Goal: Task Accomplishment & Management: Use online tool/utility

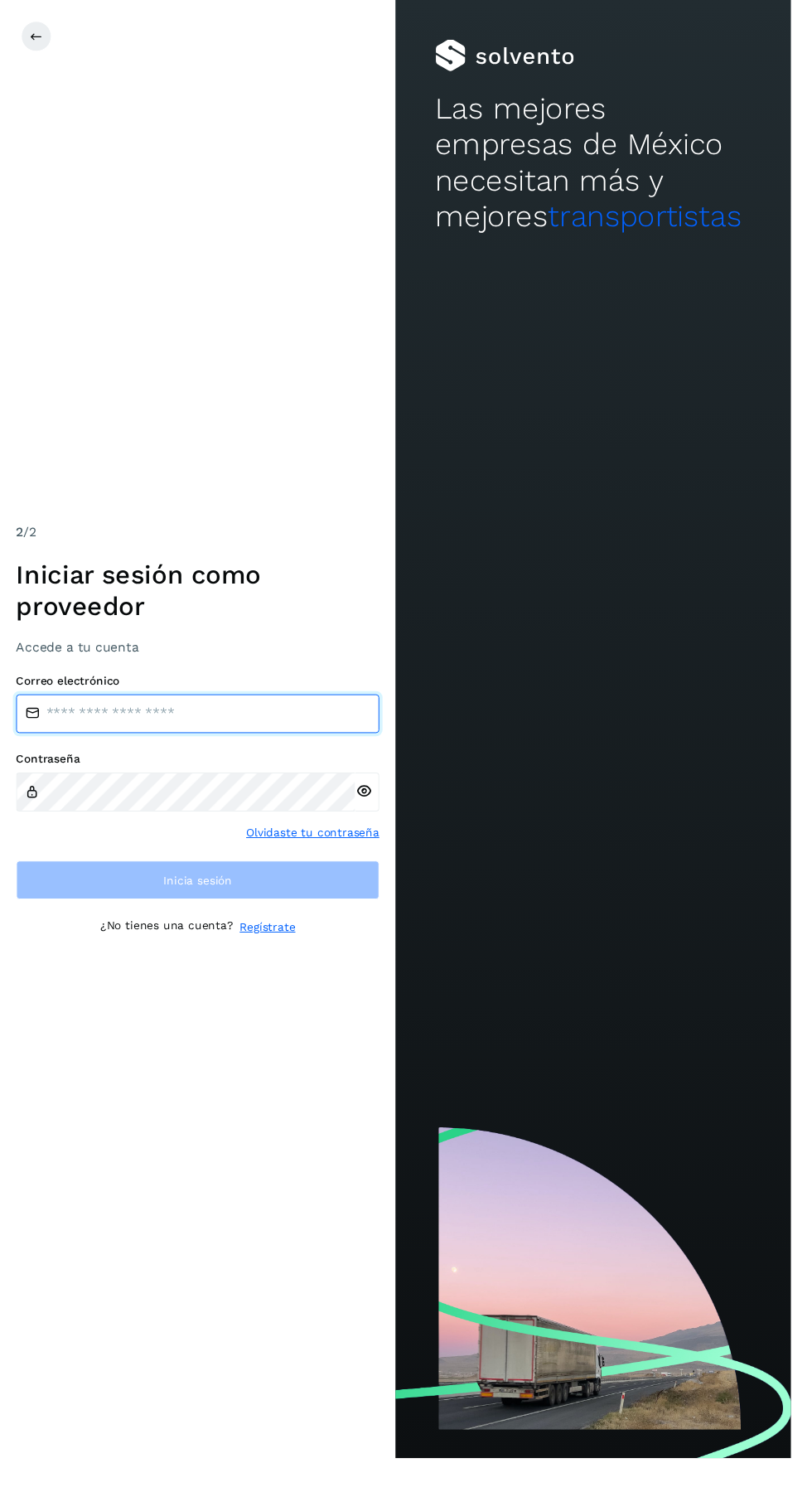
click at [242, 753] on input "email" at bounding box center [203, 732] width 373 height 40
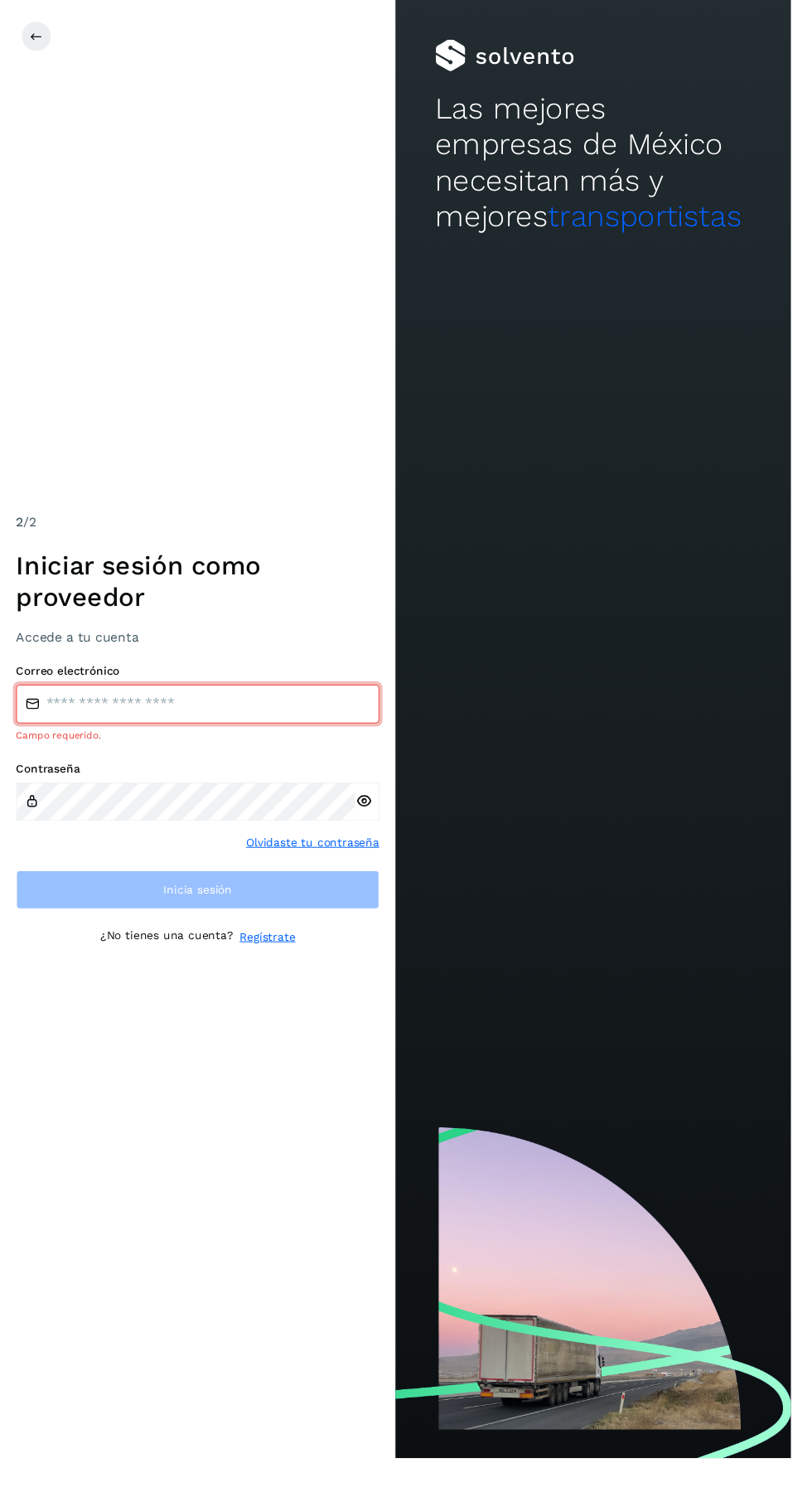
type input "**********"
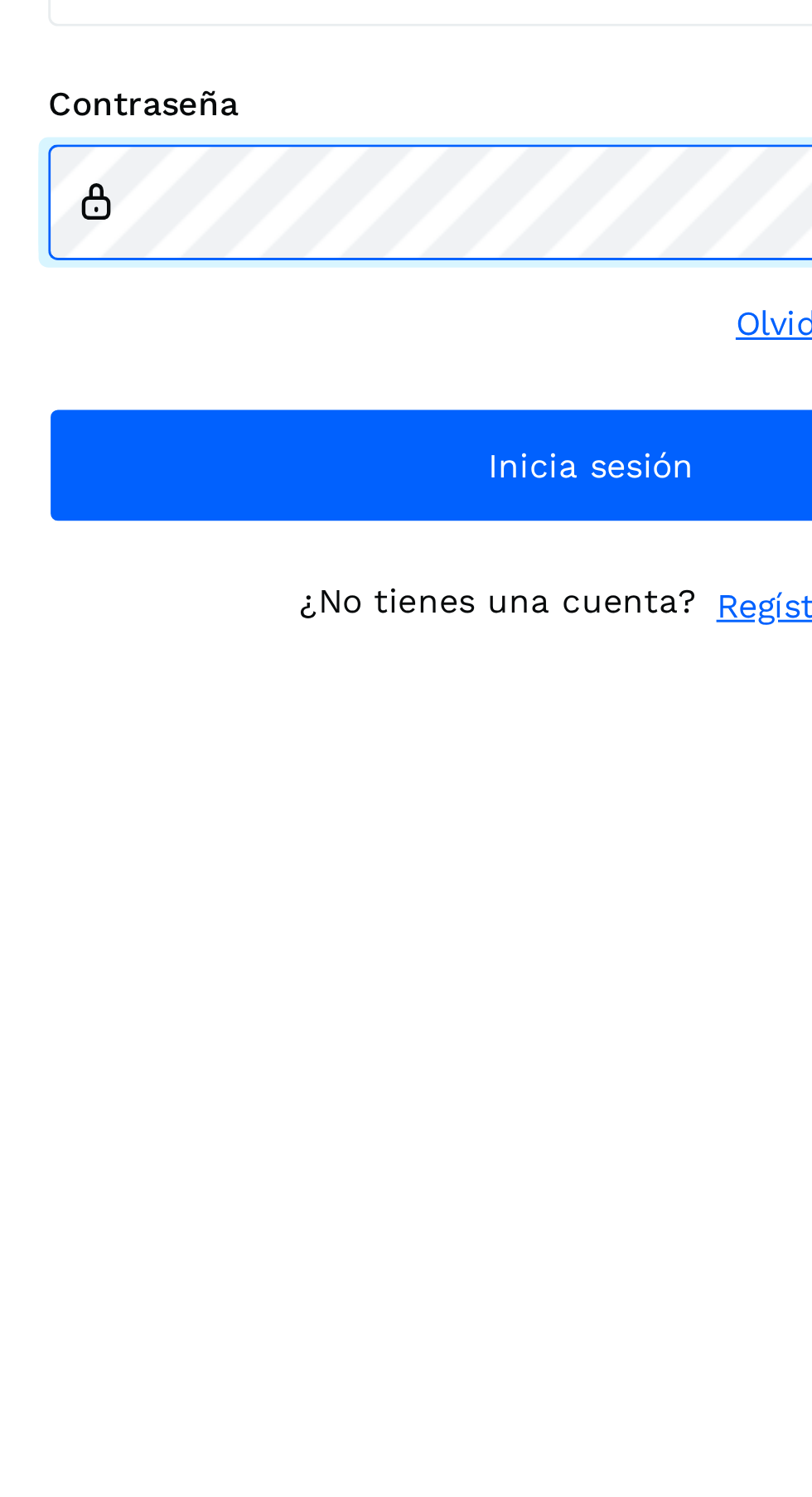
scroll to position [6, 0]
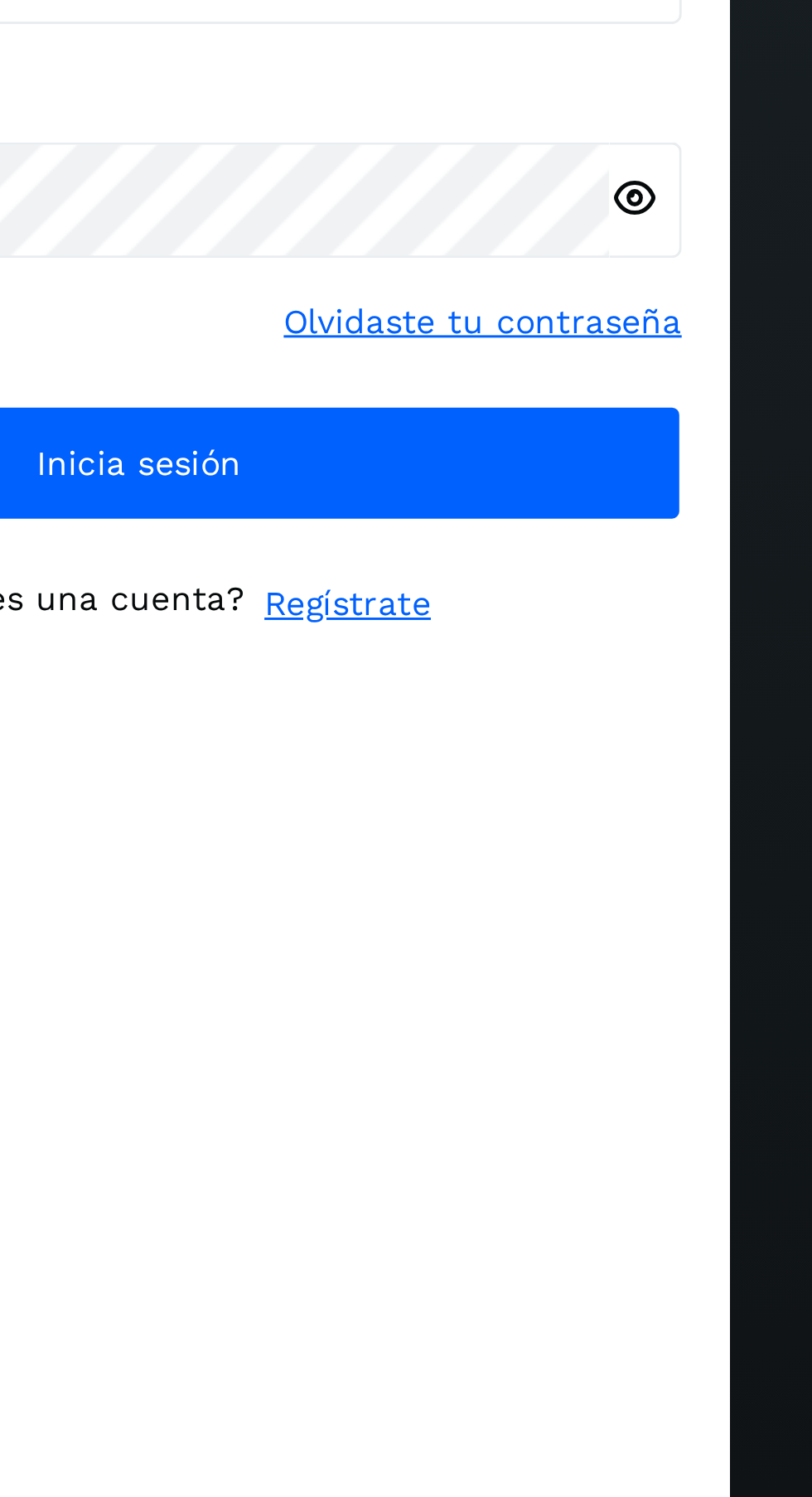
click at [272, 995] on link "Regístrate" at bounding box center [274, 986] width 57 height 18
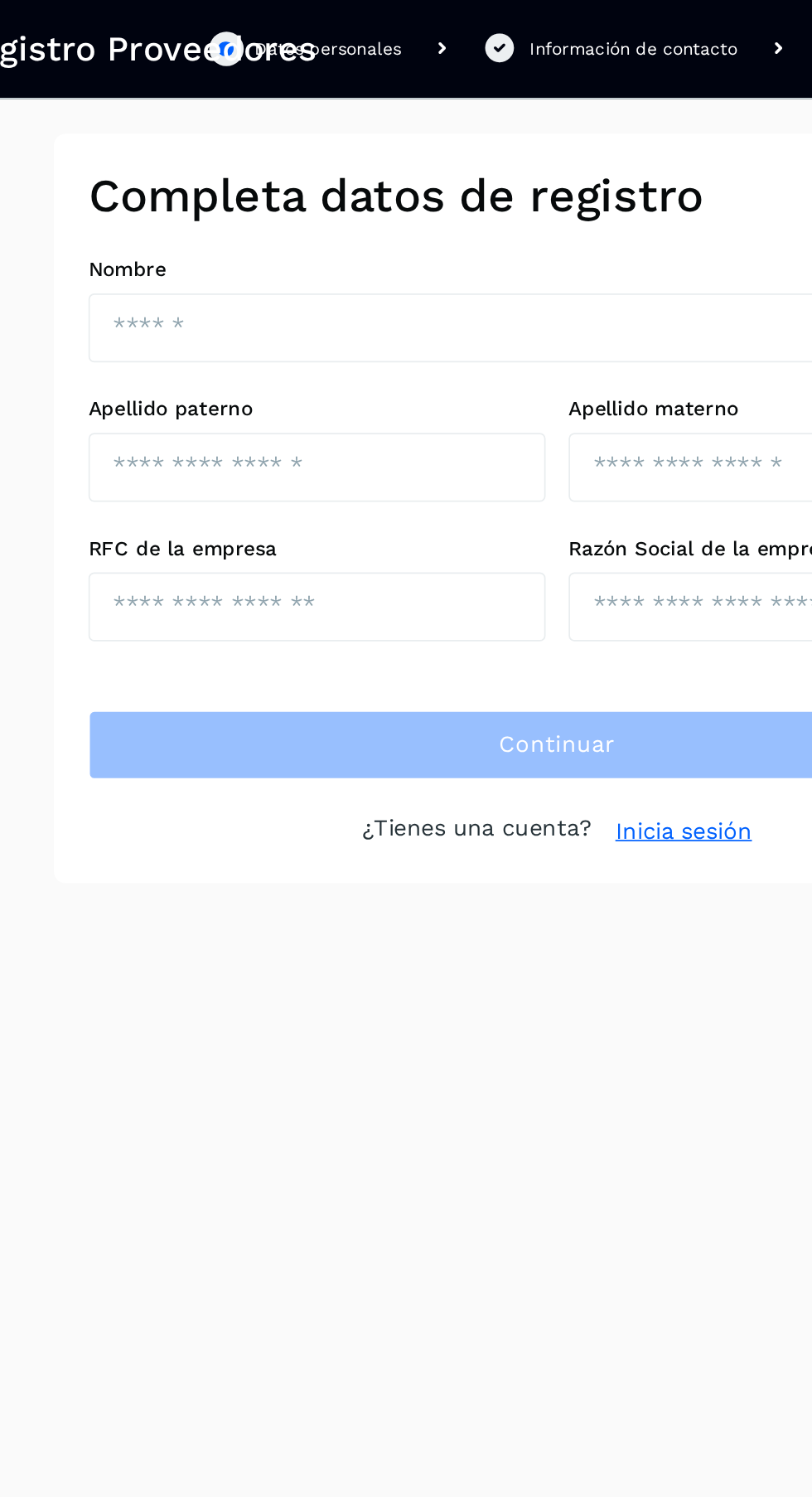
click at [485, 475] on link "Inicia sesión" at bounding box center [479, 478] width 78 height 20
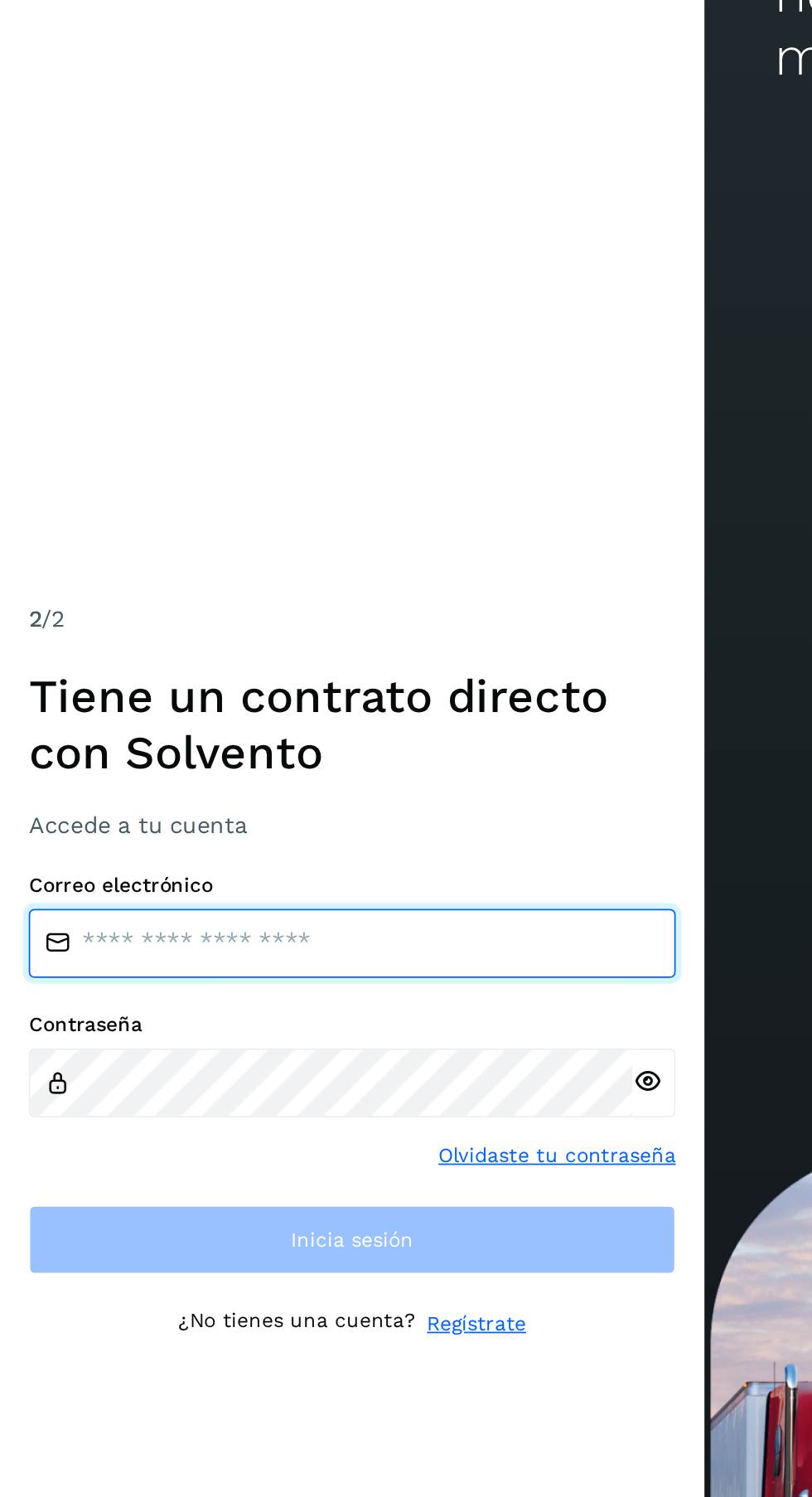
click at [231, 753] on input "email" at bounding box center [203, 732] width 373 height 40
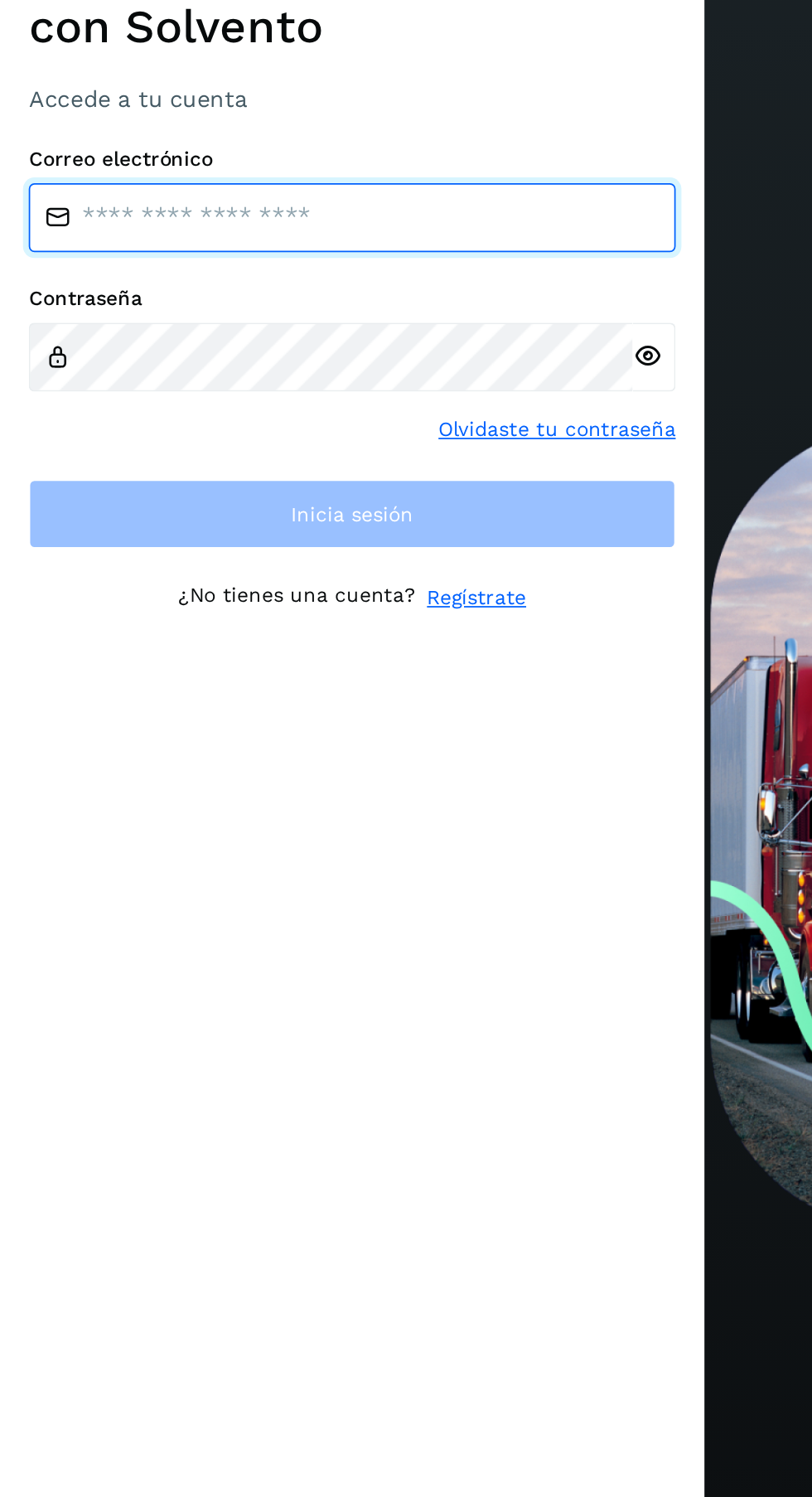
type input "**********"
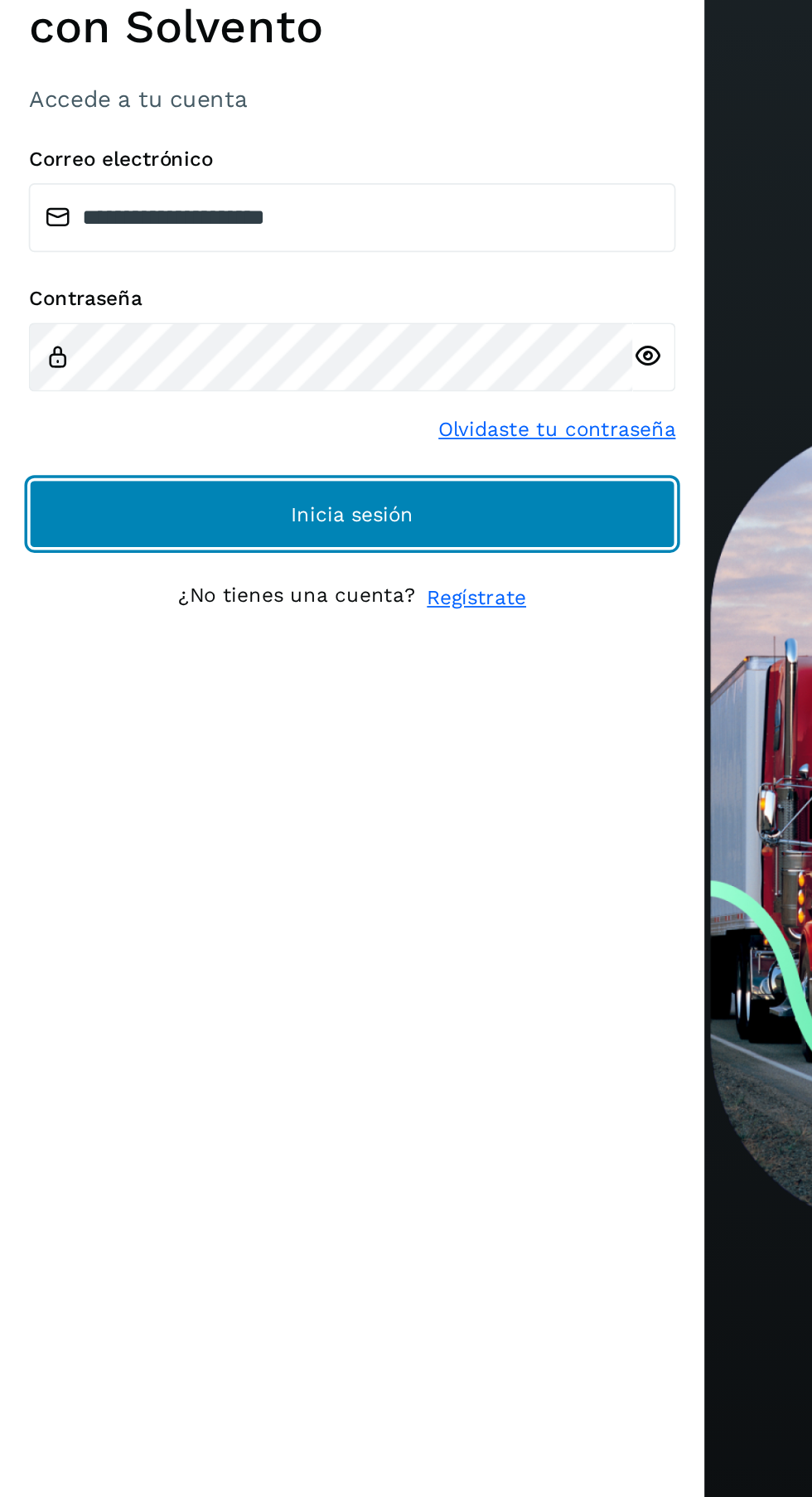
click at [274, 924] on button "Inicia sesión" at bounding box center [203, 903] width 373 height 40
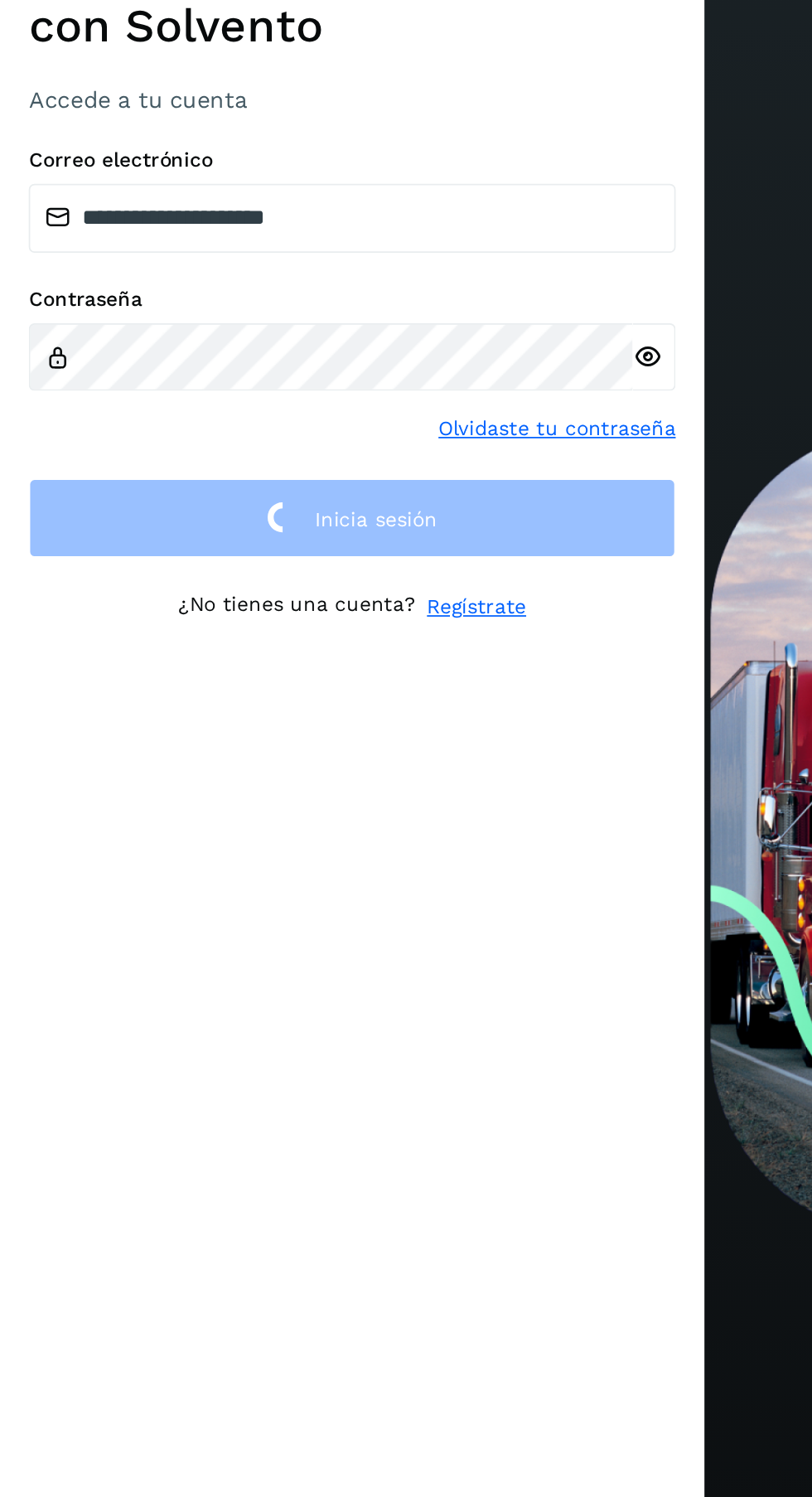
scroll to position [3, 0]
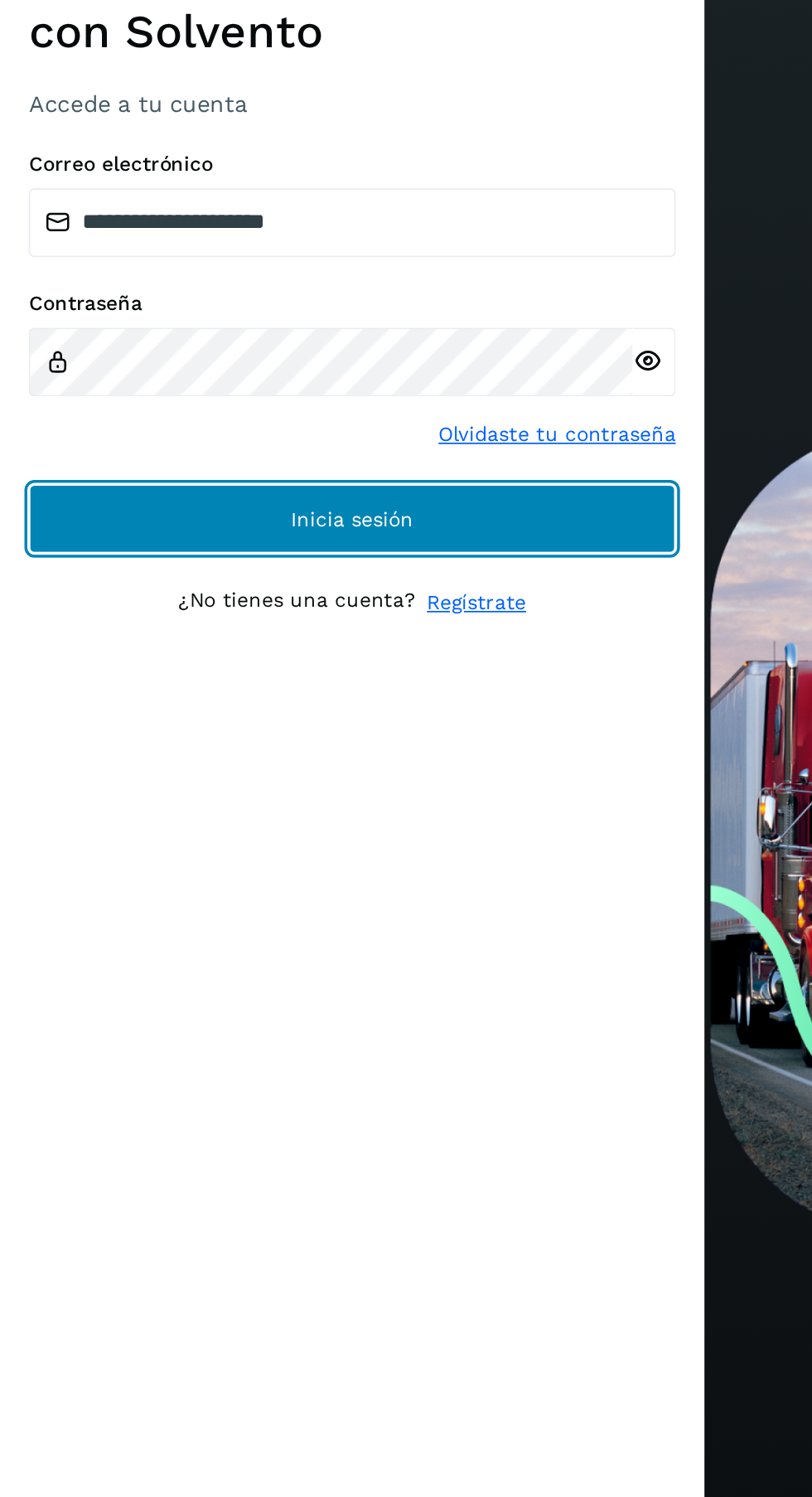
click at [286, 924] on button "Inicia sesión" at bounding box center [203, 903] width 373 height 40
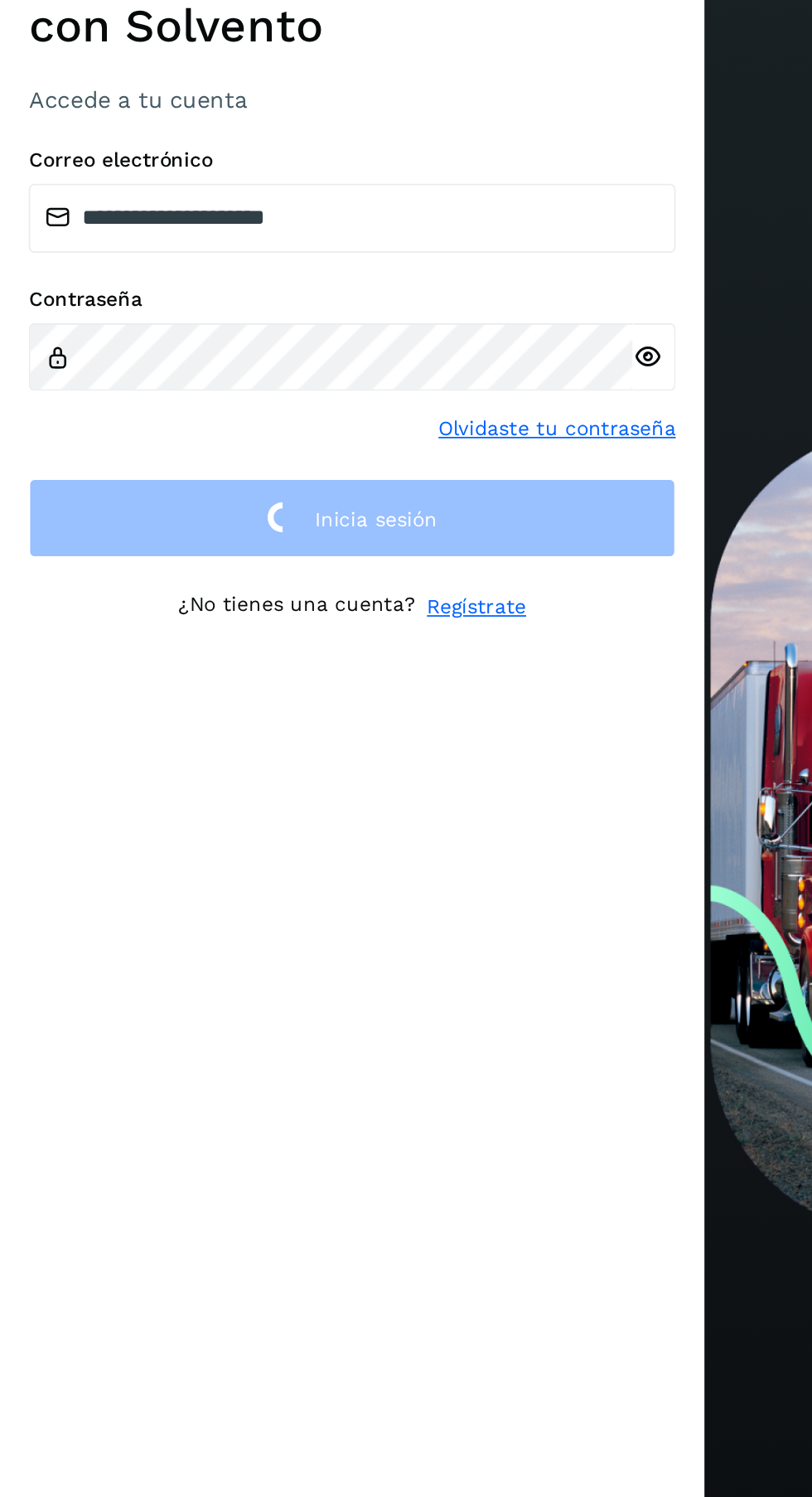
scroll to position [0, 0]
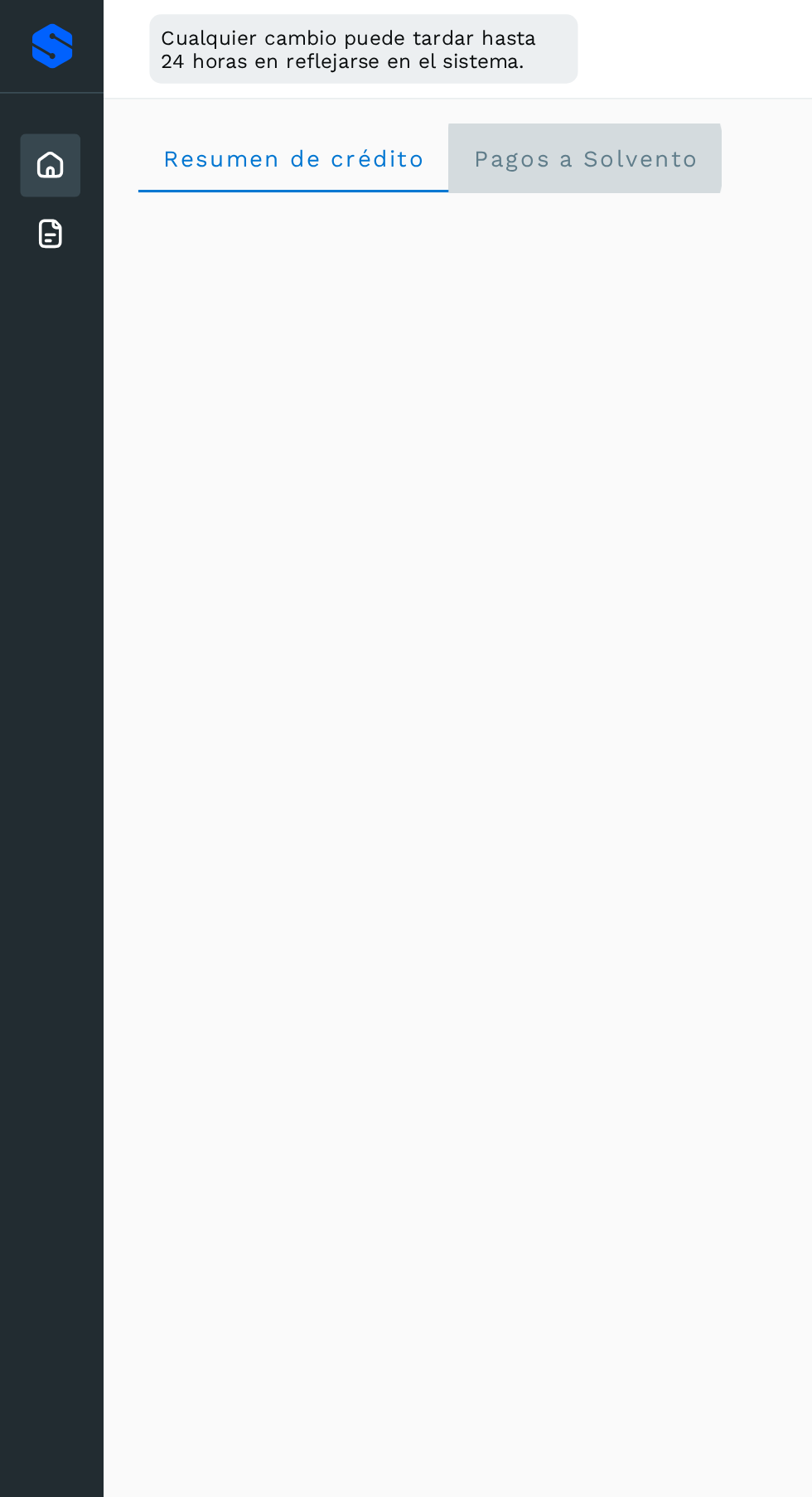
click at [354, 85] on span "Pagos a Solvento" at bounding box center [337, 92] width 131 height 16
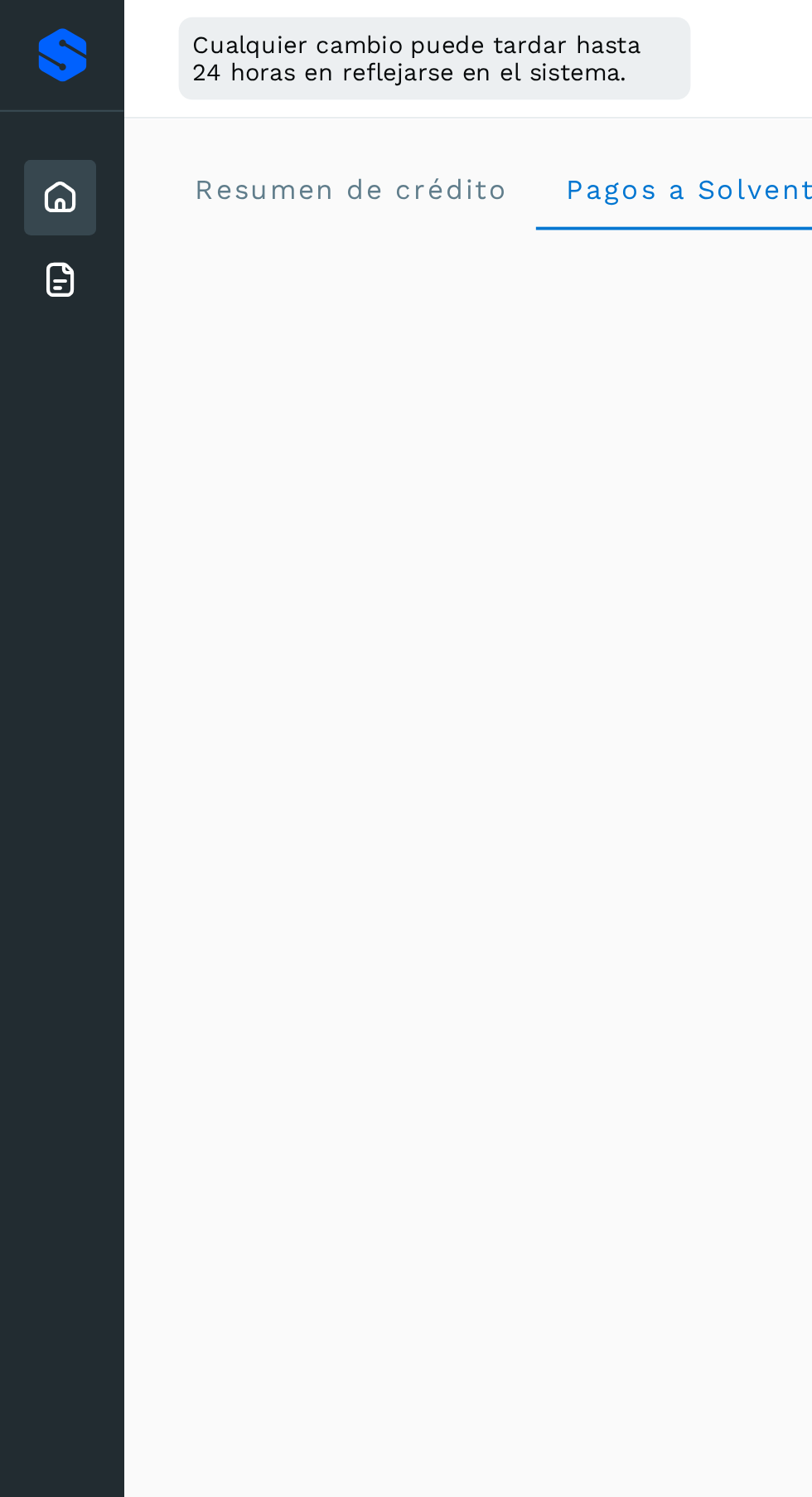
click at [26, 143] on icon at bounding box center [28, 134] width 20 height 20
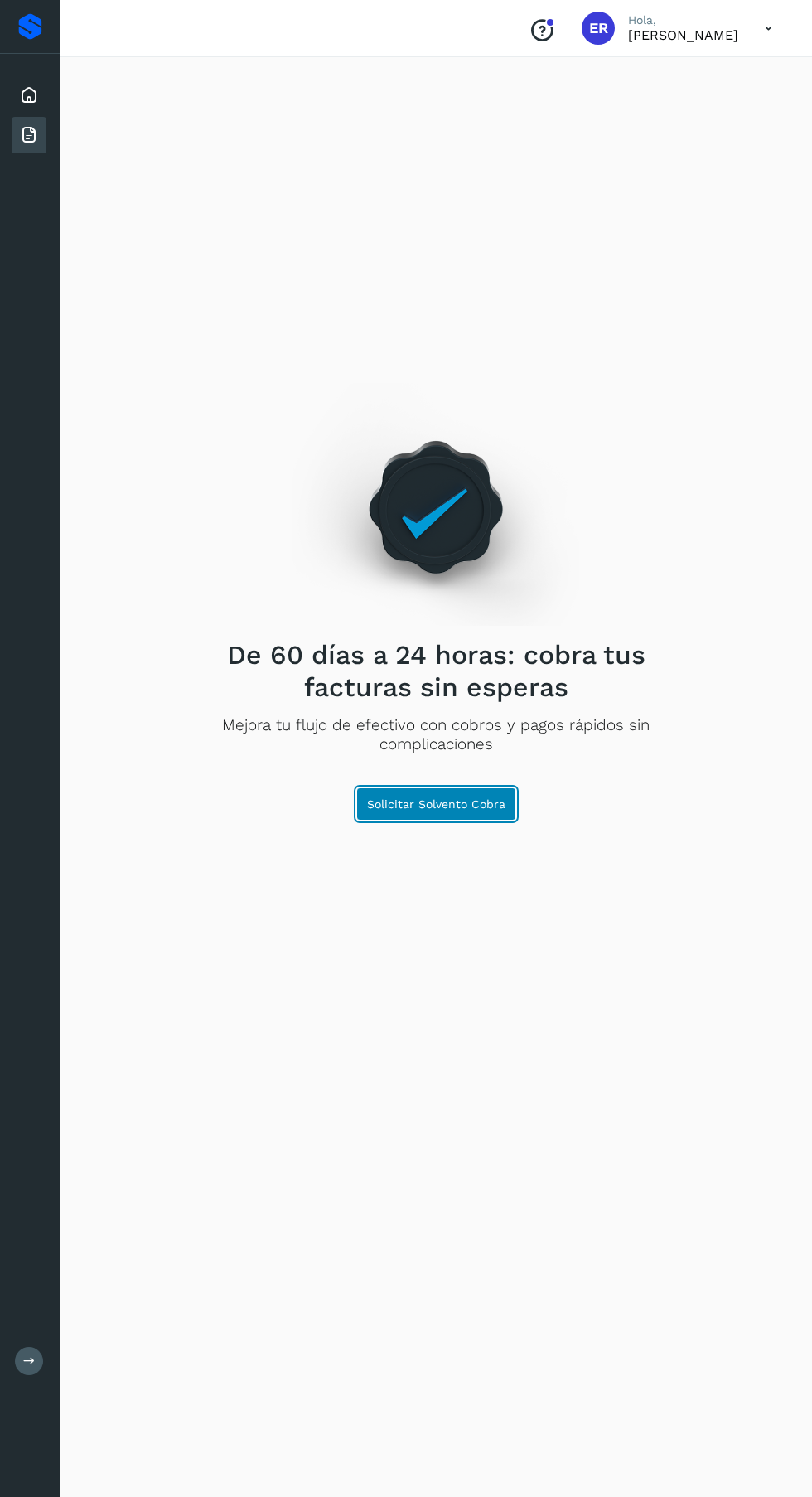
click at [443, 810] on span "Solicitar Solvento Cobra" at bounding box center [436, 804] width 138 height 11
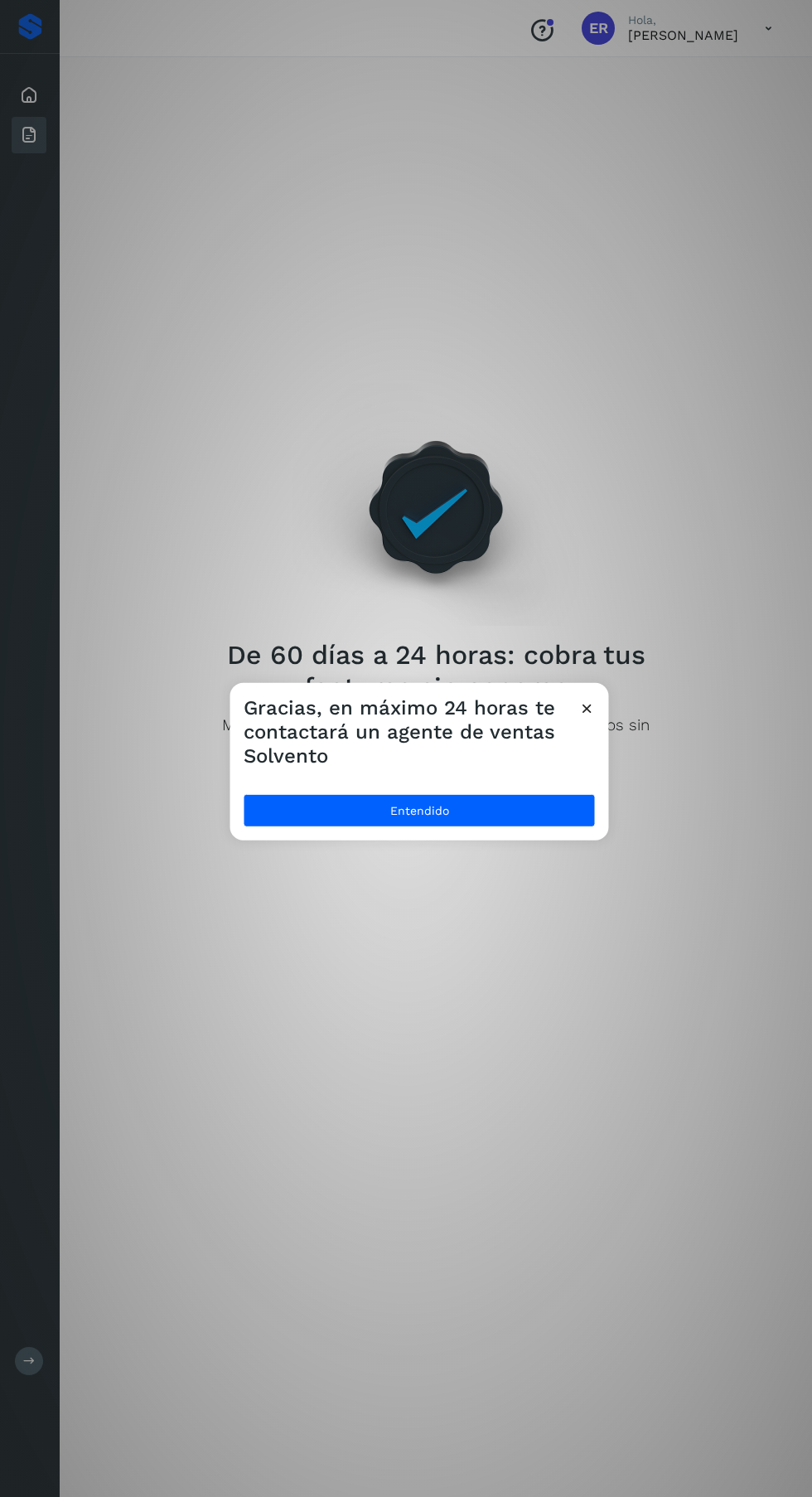
click at [477, 824] on button "Entendido" at bounding box center [419, 811] width 352 height 34
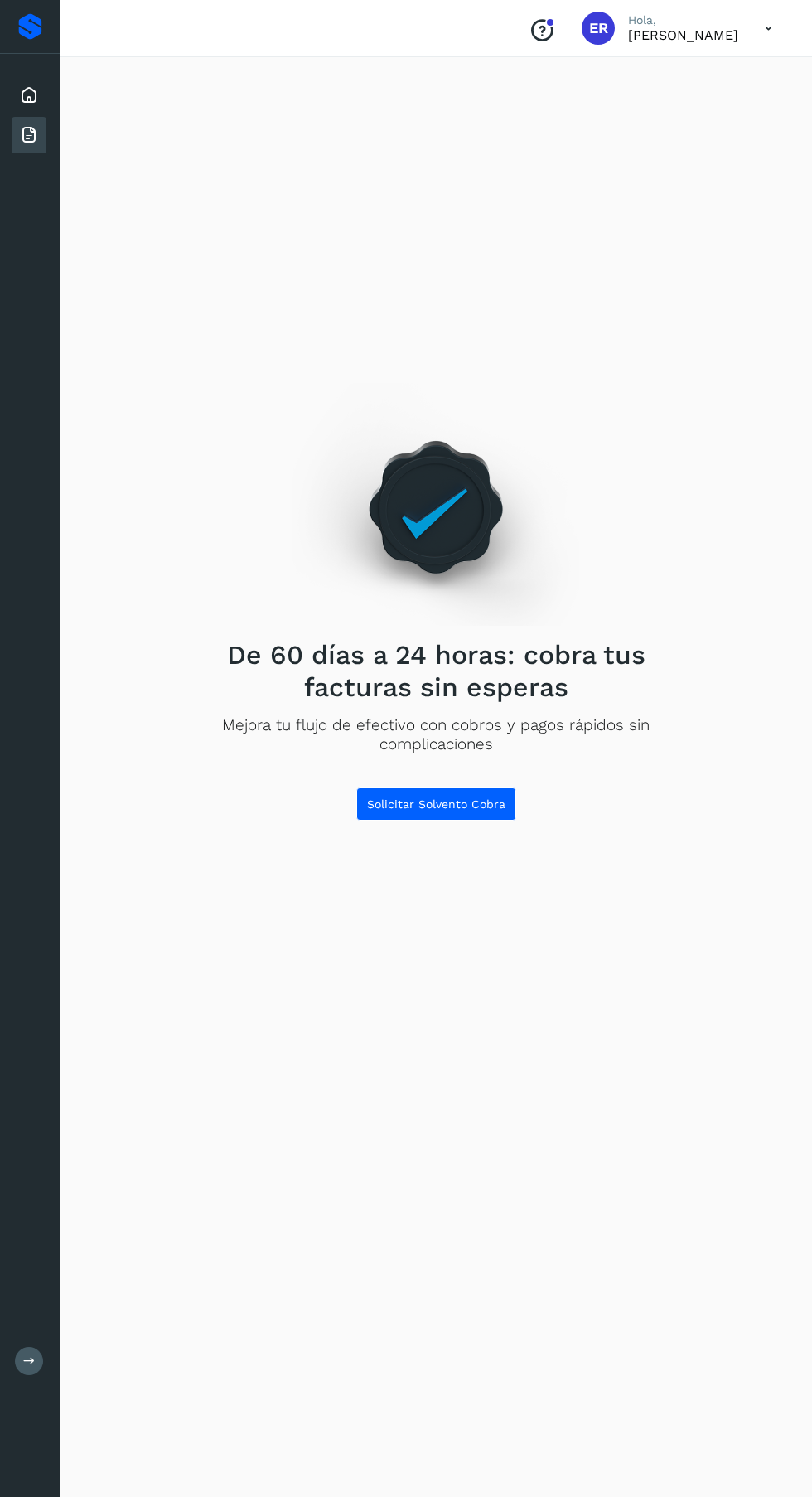
click at [1, 31] on div at bounding box center [30, 27] width 60 height 54
click at [28, 49] on div at bounding box center [30, 27] width 60 height 54
